Goal: Navigation & Orientation: Locate item on page

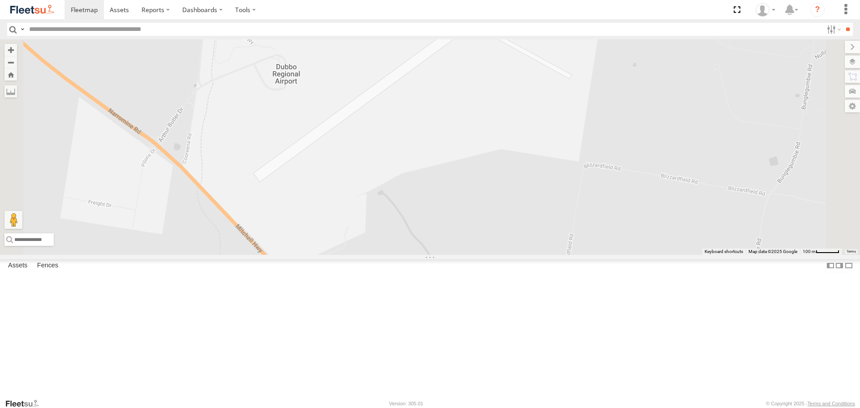
drag, startPoint x: 372, startPoint y: 142, endPoint x: 348, endPoint y: 233, distance: 93.7
click at [351, 238] on div "LDV VAN Ford Transit 2019" at bounding box center [430, 146] width 860 height 215
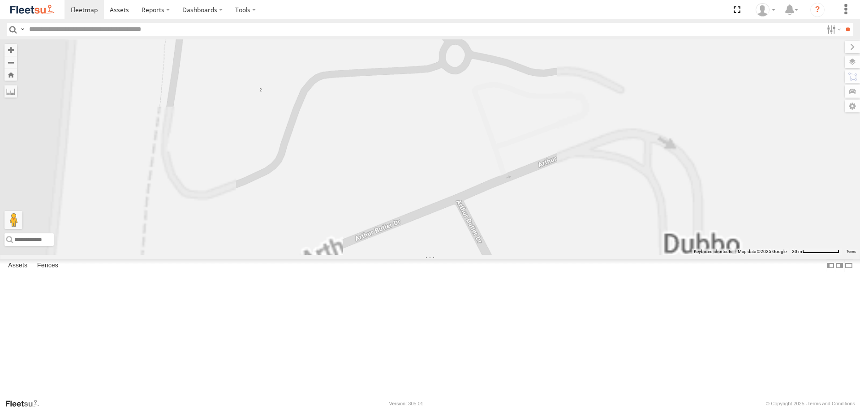
drag, startPoint x: 328, startPoint y: 110, endPoint x: 337, endPoint y: 293, distance: 183.9
click at [337, 254] on div "LDV VAN Ford Transit 2019" at bounding box center [430, 146] width 860 height 215
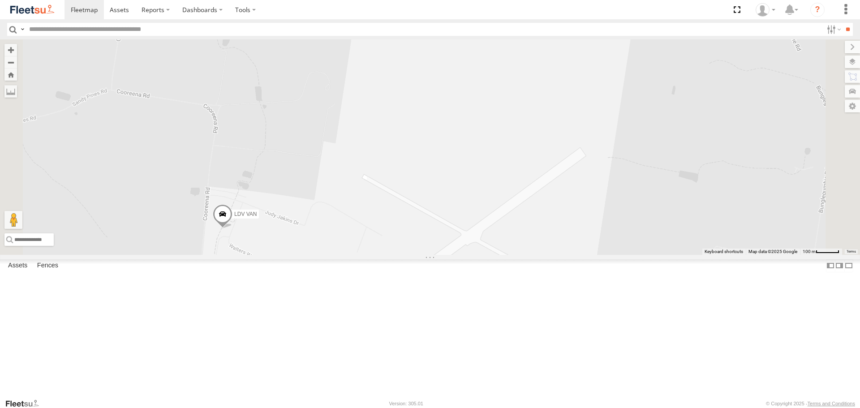
drag, startPoint x: 613, startPoint y: 306, endPoint x: 185, endPoint y: 177, distance: 447.3
click at [198, 186] on main "← Move left → Move right ↑ Move up ↓ Move down + Zoom in - Zoom out Home Jump l…" at bounding box center [430, 218] width 860 height 359
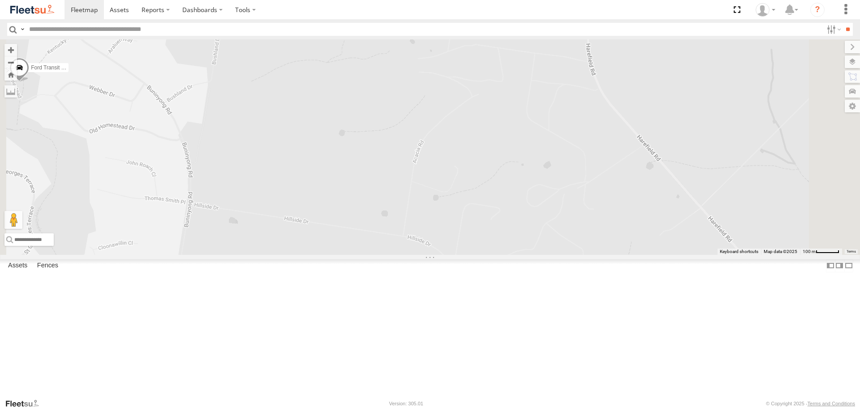
drag, startPoint x: 391, startPoint y: 201, endPoint x: 537, endPoint y: 208, distance: 146.2
click at [543, 205] on div "LDV VAN Ford Transit 2019" at bounding box center [430, 146] width 860 height 215
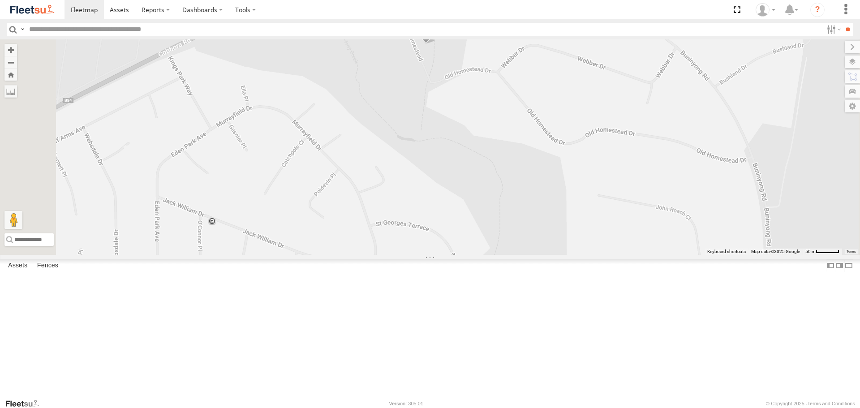
drag, startPoint x: 584, startPoint y: 127, endPoint x: 571, endPoint y: 168, distance: 42.8
click at [571, 168] on div "LDV VAN Ford Transit 2019" at bounding box center [430, 146] width 860 height 215
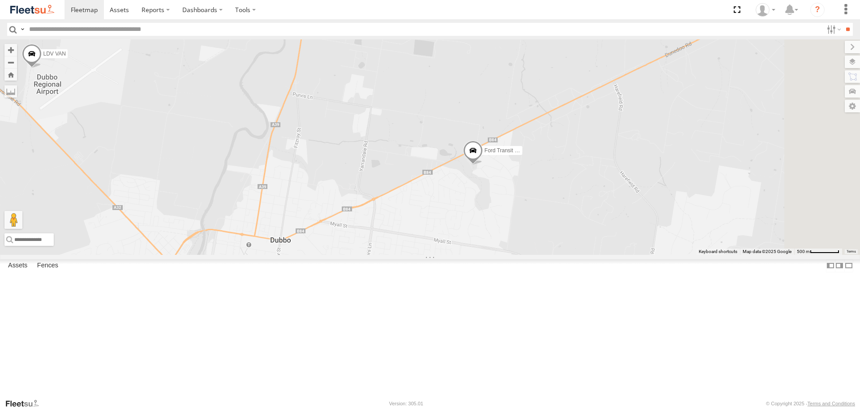
drag, startPoint x: 670, startPoint y: 232, endPoint x: 484, endPoint y: 189, distance: 190.8
click at [487, 198] on div "LDV VAN Ford Transit 2019" at bounding box center [430, 146] width 860 height 215
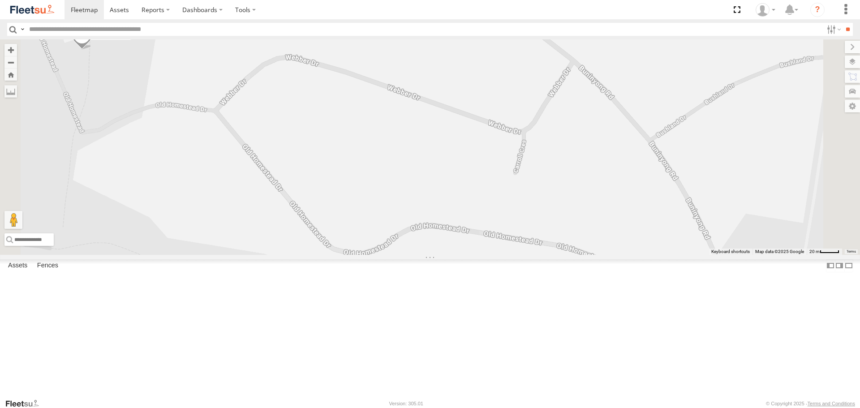
drag, startPoint x: 400, startPoint y: 169, endPoint x: 517, endPoint y: 204, distance: 122.9
click at [517, 204] on div "LDV VAN Ford Transit 2019" at bounding box center [430, 146] width 860 height 215
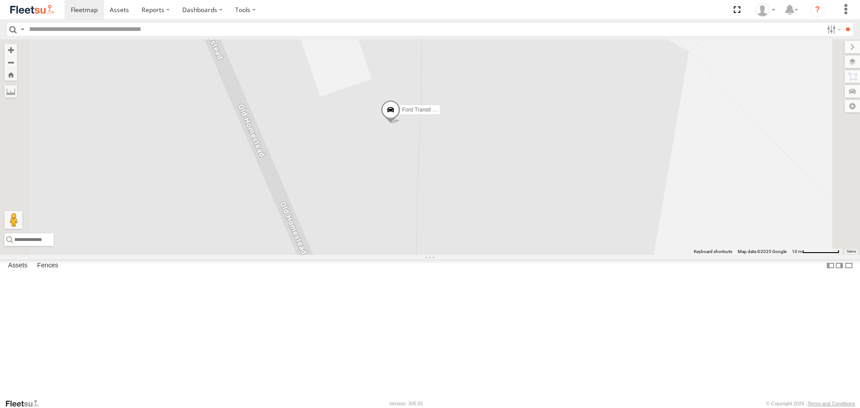
drag, startPoint x: 479, startPoint y: 280, endPoint x: 472, endPoint y: 198, distance: 81.9
click at [472, 202] on div "LDV VAN Ford Transit 2019" at bounding box center [430, 146] width 860 height 215
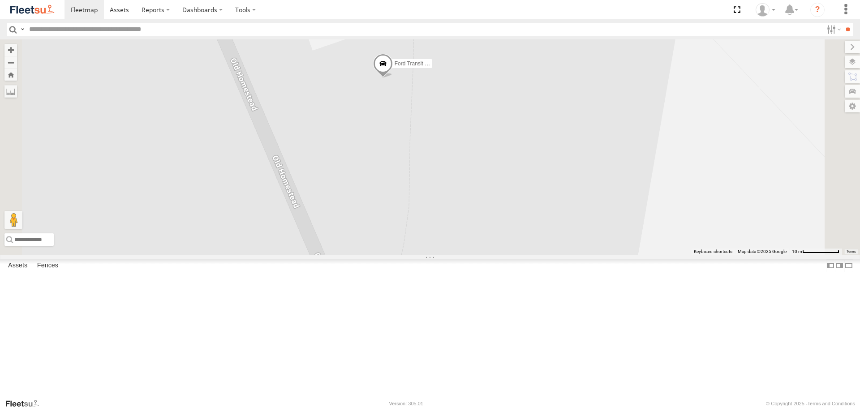
click at [444, 107] on div "LDV VAN Ford Transit 2019" at bounding box center [430, 146] width 860 height 215
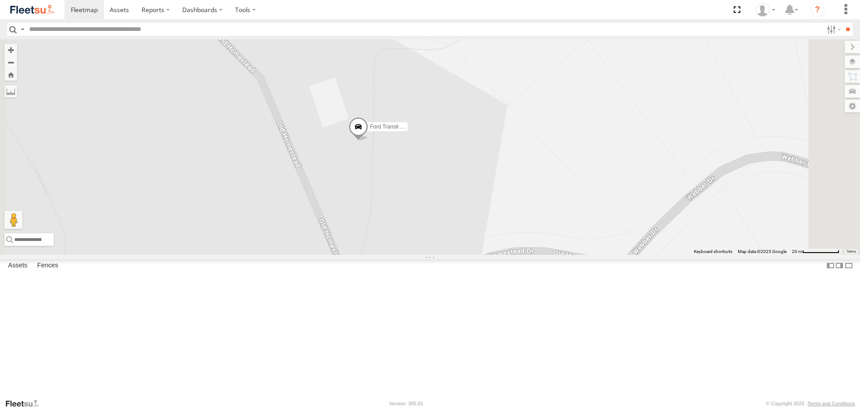
drag, startPoint x: 444, startPoint y: 107, endPoint x: 443, endPoint y: 196, distance: 89.1
click at [443, 196] on div "LDV VAN Ford Transit 2019" at bounding box center [430, 146] width 860 height 215
